Goal: Find specific page/section: Find specific page/section

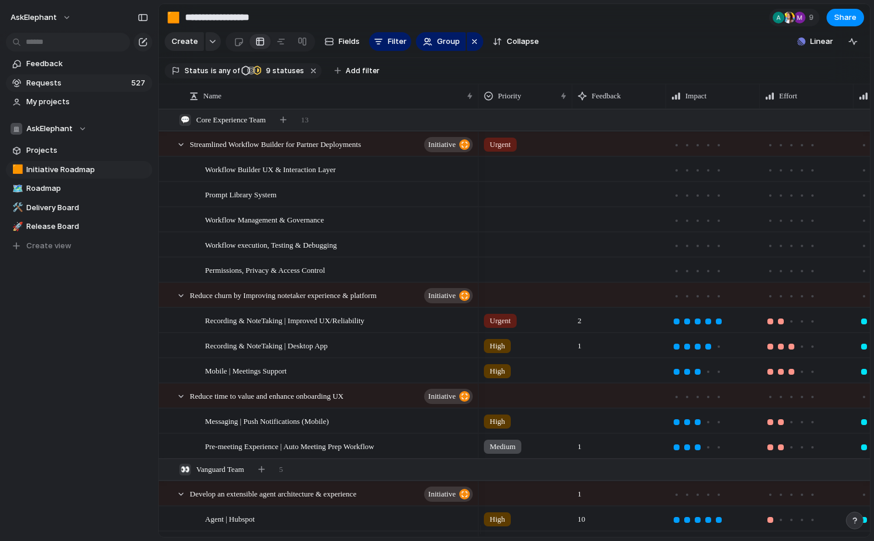
click at [82, 84] on span "Requests" at bounding box center [76, 83] width 101 height 12
click at [78, 57] on link "Feedback" at bounding box center [79, 64] width 146 height 18
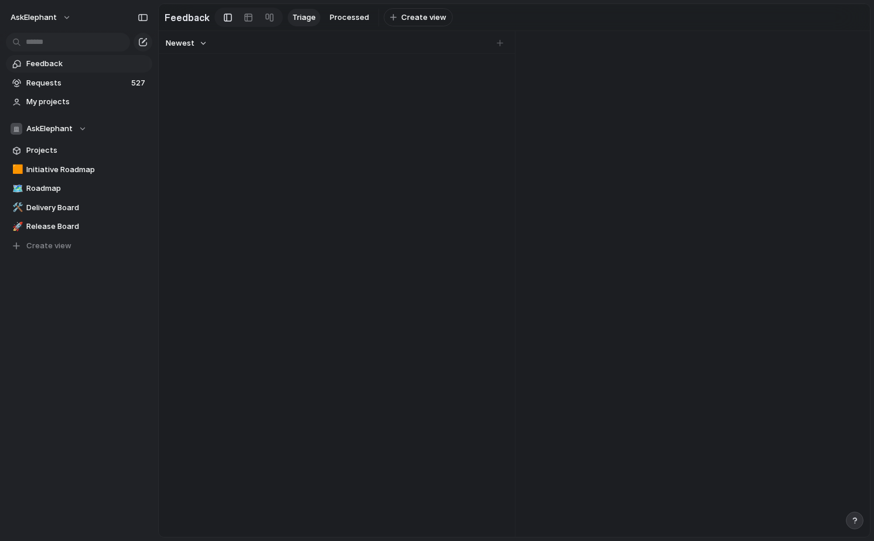
click at [63, 64] on span "Feedback" at bounding box center [87, 64] width 122 height 12
click at [45, 101] on span "My projects" at bounding box center [87, 102] width 122 height 12
click at [40, 107] on span "My projects" at bounding box center [87, 102] width 122 height 12
click at [53, 104] on span "My projects" at bounding box center [87, 102] width 122 height 12
click at [71, 326] on div "Feedback Requests 527 My projects AskElephant Projects 🟧 Initiative Roadmap 🗺️ …" at bounding box center [79, 175] width 158 height 350
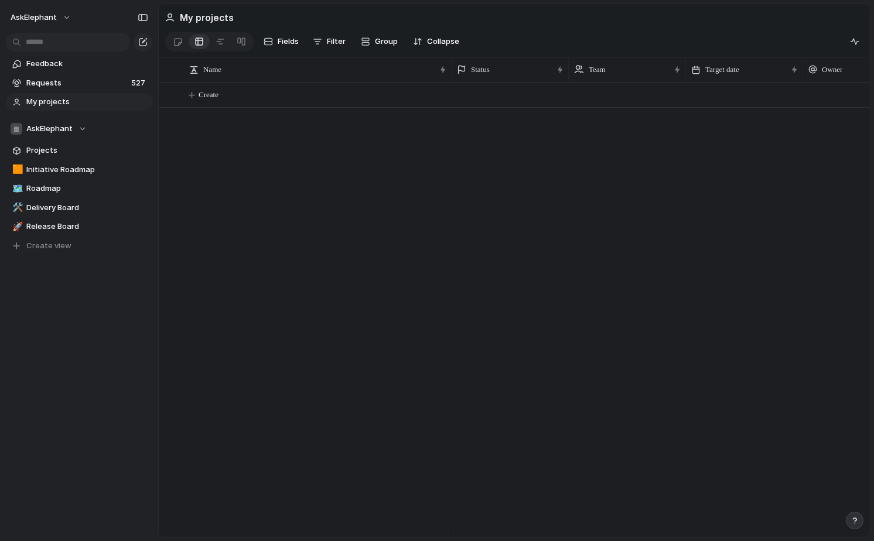
click at [58, 104] on span "My projects" at bounding box center [87, 102] width 122 height 12
click at [69, 40] on input "text" at bounding box center [68, 42] width 124 height 19
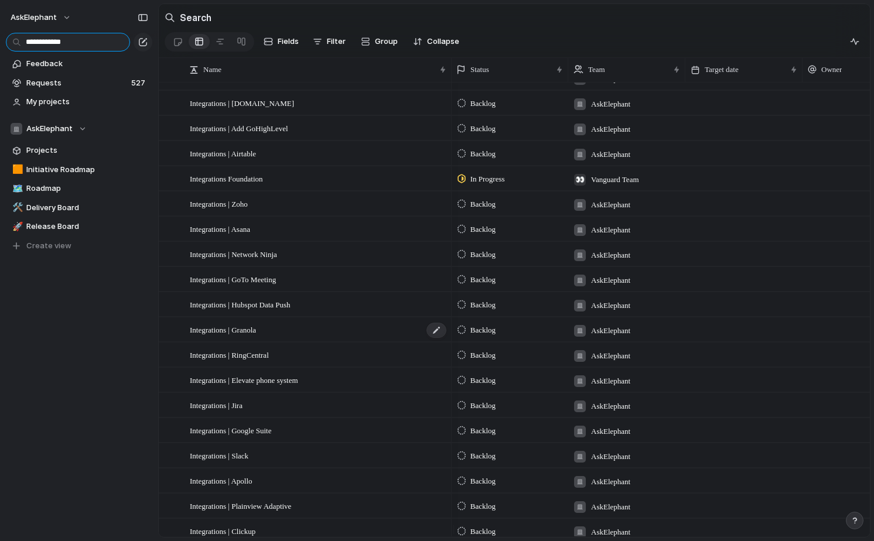
type input "**********"
click at [235, 336] on span "Integrations | Granola" at bounding box center [223, 329] width 66 height 13
